Goal: Information Seeking & Learning: Learn about a topic

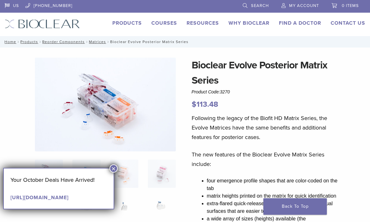
scroll to position [9, 0]
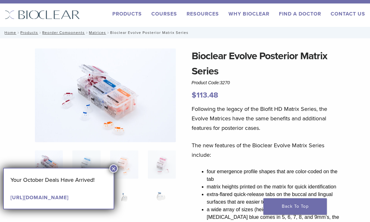
click at [112, 172] on button "×" at bounding box center [113, 169] width 8 height 8
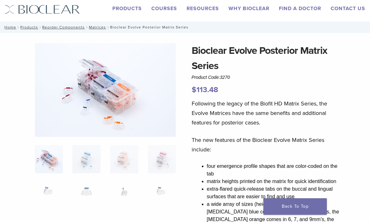
scroll to position [15, 0]
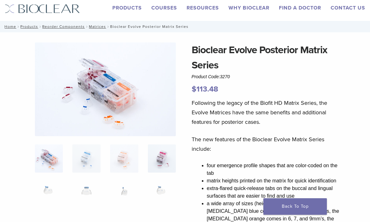
click at [159, 149] on img at bounding box center [162, 159] width 28 height 28
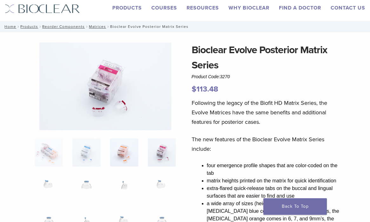
click at [137, 151] on img at bounding box center [124, 153] width 28 height 28
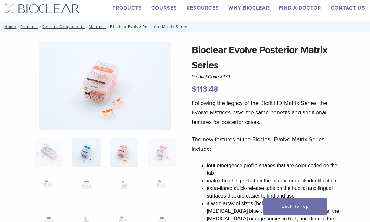
click at [95, 149] on img at bounding box center [86, 153] width 28 height 28
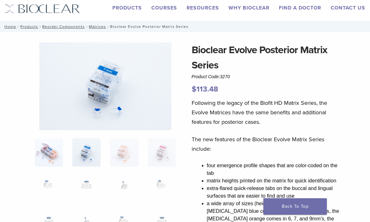
click at [52, 147] on img at bounding box center [49, 153] width 28 height 28
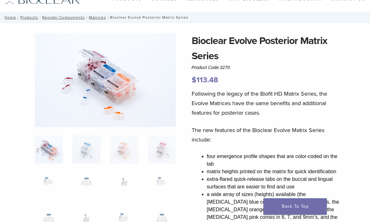
scroll to position [0, 0]
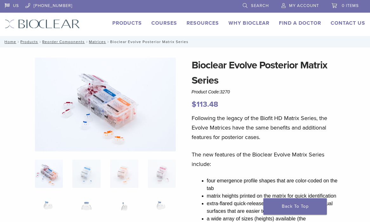
click at [241, 21] on link "Why Bioclear" at bounding box center [248, 23] width 41 height 6
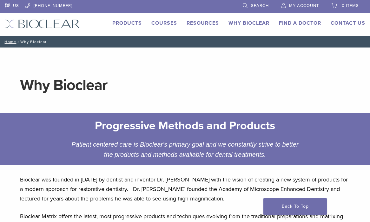
click at [133, 25] on link "Products" at bounding box center [126, 23] width 29 height 6
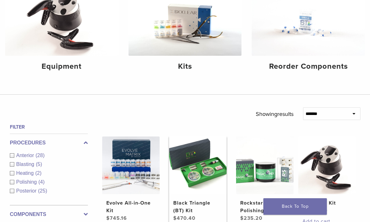
scroll to position [85, 0]
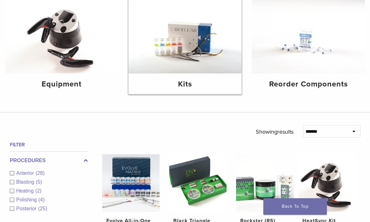
click at [187, 47] on img at bounding box center [184, 35] width 113 height 75
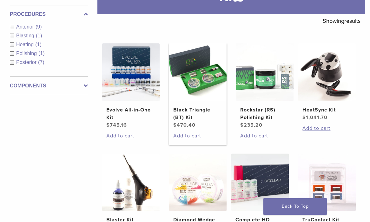
scroll to position [97, 0]
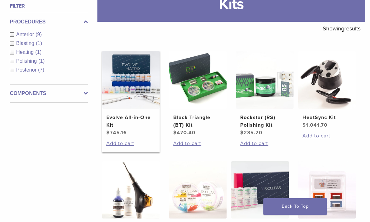
click at [140, 88] on img at bounding box center [130, 79] width 57 height 57
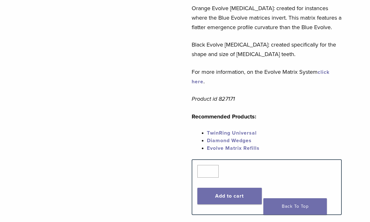
scroll to position [327, 0]
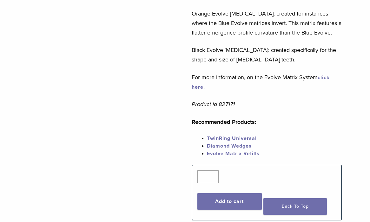
click at [234, 135] on link "TwinRing Universal" at bounding box center [232, 138] width 50 height 6
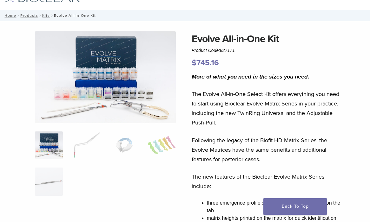
scroll to position [25, 0]
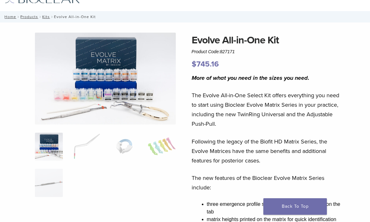
click at [47, 151] on img at bounding box center [49, 147] width 28 height 28
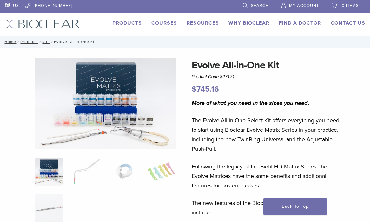
click at [135, 22] on link "Products" at bounding box center [126, 23] width 29 height 6
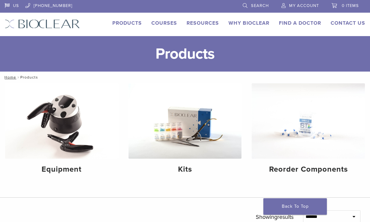
click at [252, 23] on link "Why Bioclear" at bounding box center [248, 23] width 41 height 6
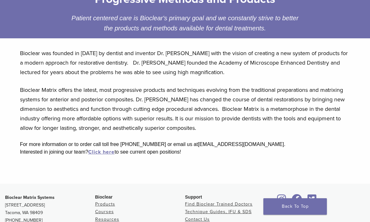
scroll to position [122, 0]
